Goal: Task Accomplishment & Management: Complete application form

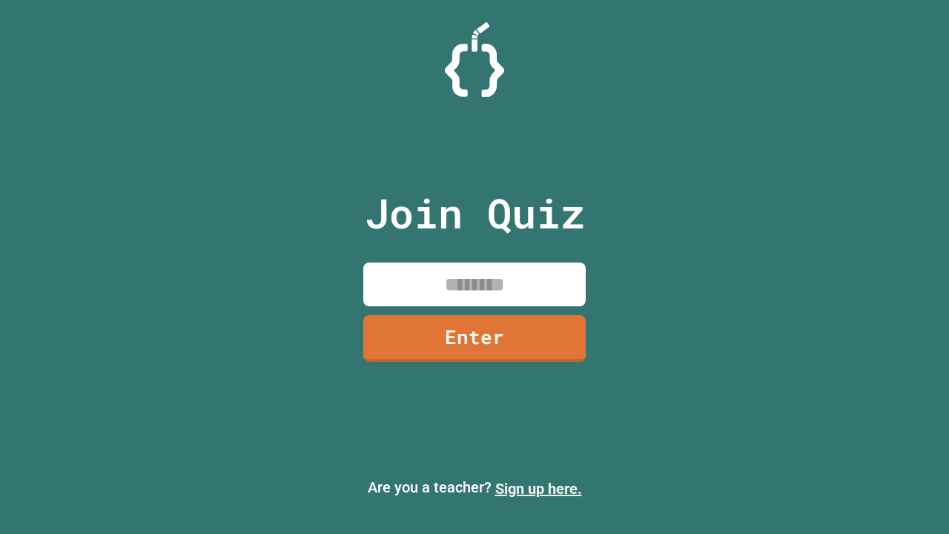
click at [538, 489] on link "Sign up here." at bounding box center [538, 489] width 87 height 18
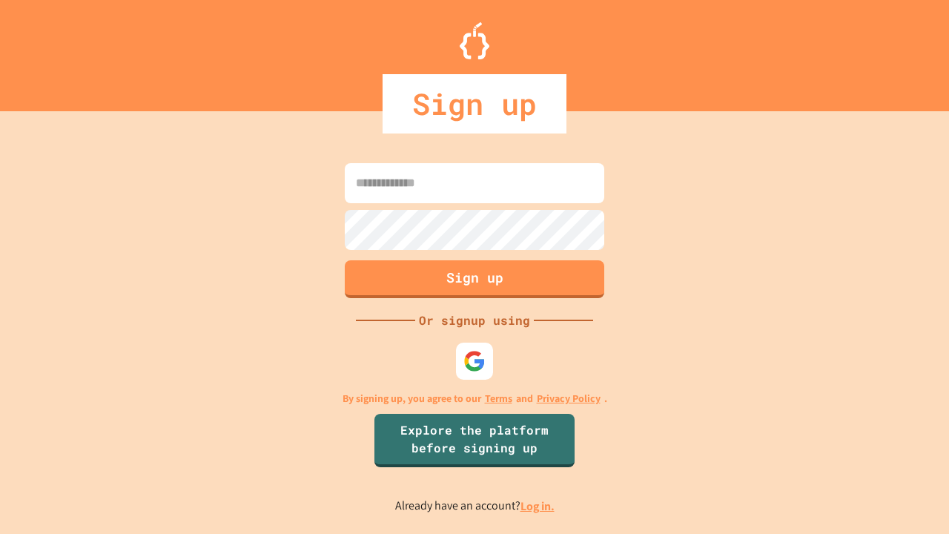
click at [538, 506] on link "Log in." at bounding box center [538, 506] width 34 height 16
